Goal: Task Accomplishment & Management: Complete application form

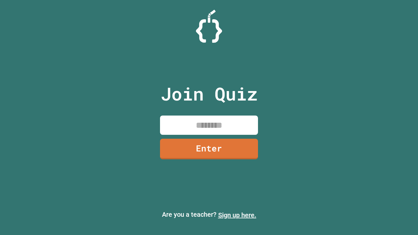
click at [237, 215] on link "Sign up here." at bounding box center [237, 215] width 38 height 8
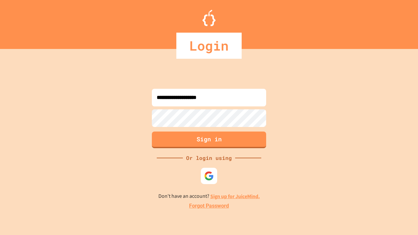
type input "**********"
